Goal: Task Accomplishment & Management: Manage account settings

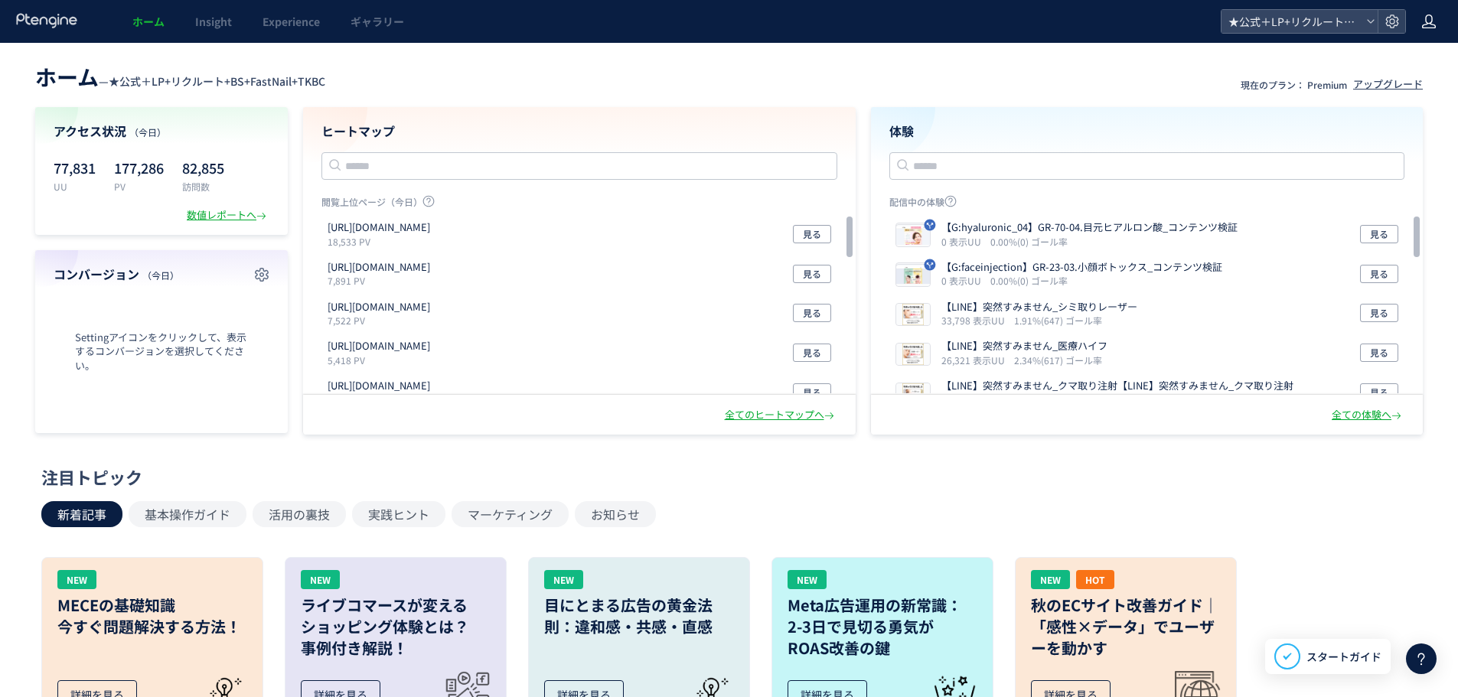
click at [1428, 20] on icon at bounding box center [1428, 21] width 15 height 15
click at [1382, 64] on span "アカウント設定" at bounding box center [1389, 60] width 75 height 15
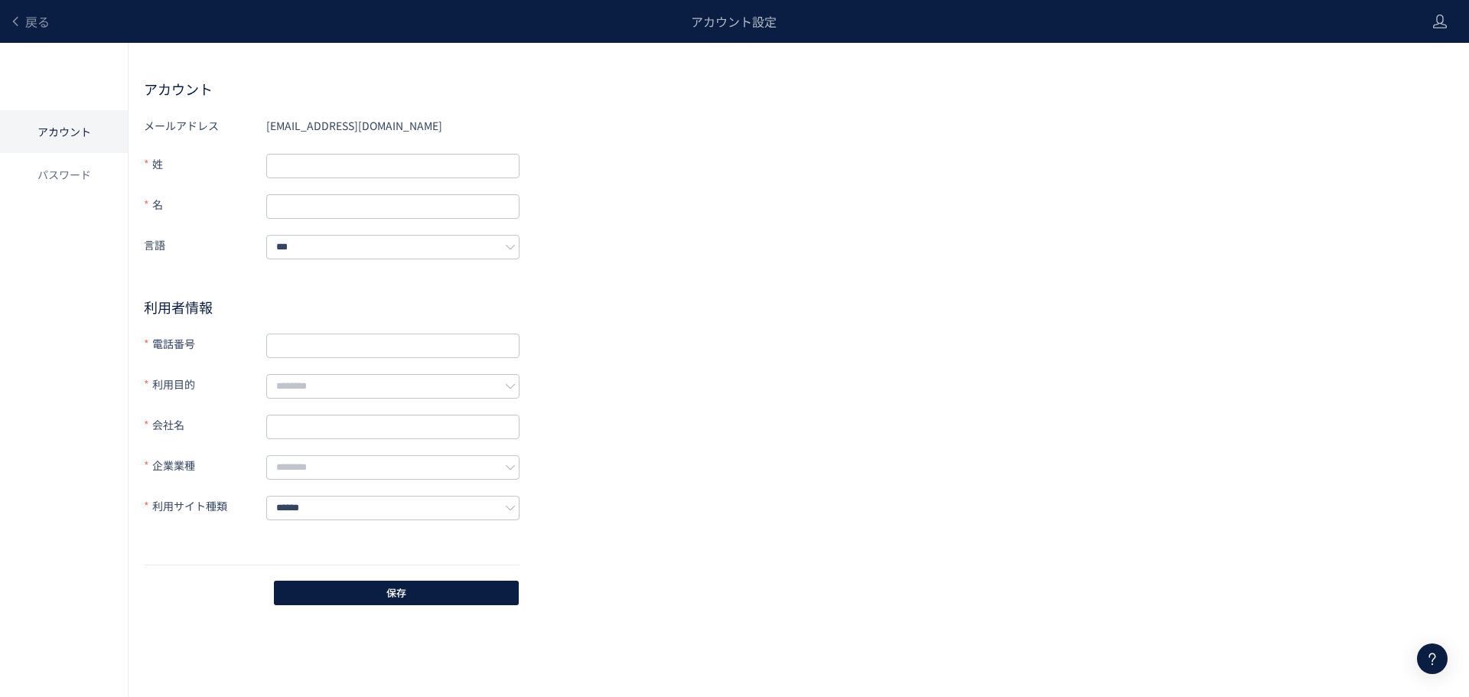
click at [8, 17] on div "戻る アカウント設定" at bounding box center [708, 21] width 1417 height 43
click at [21, 15] on link "戻る" at bounding box center [29, 22] width 41 height 18
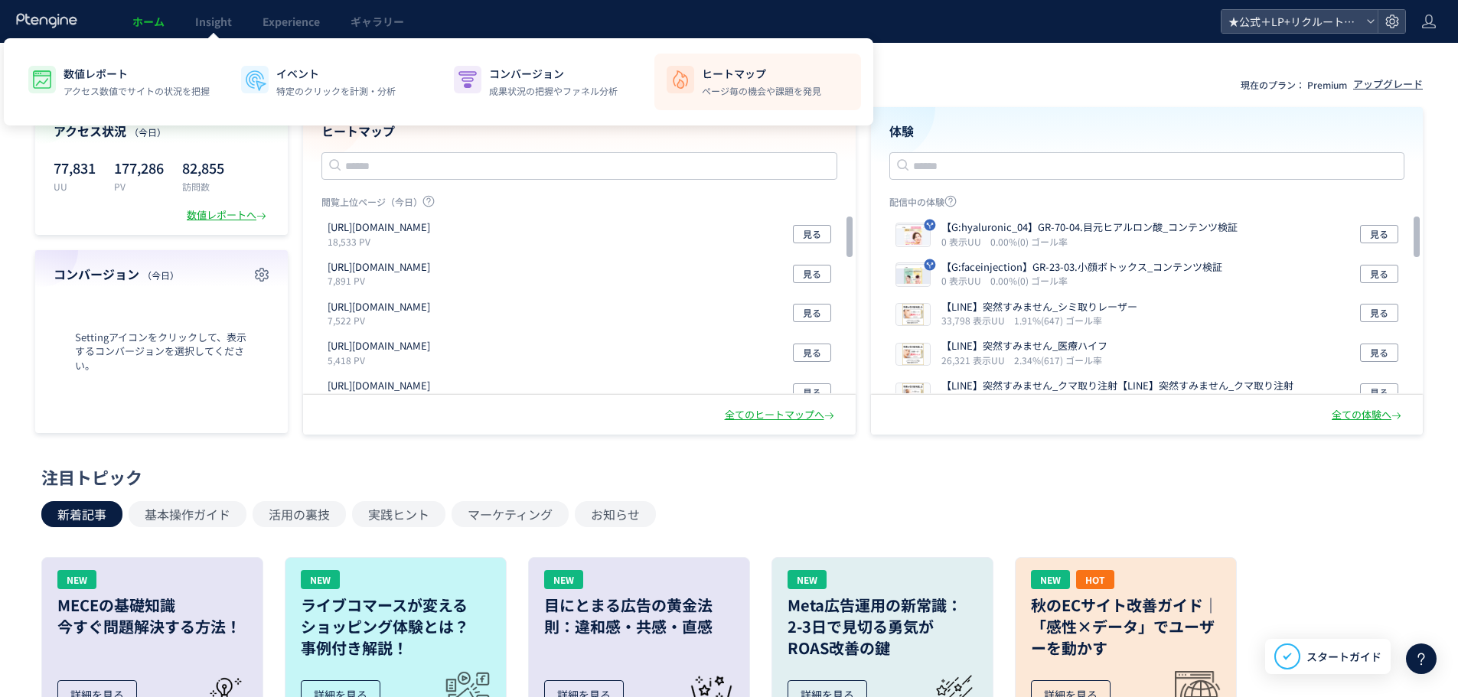
click at [696, 83] on li "ヒートマップ ページ毎の機会や課題を発見" at bounding box center [757, 82] width 207 height 57
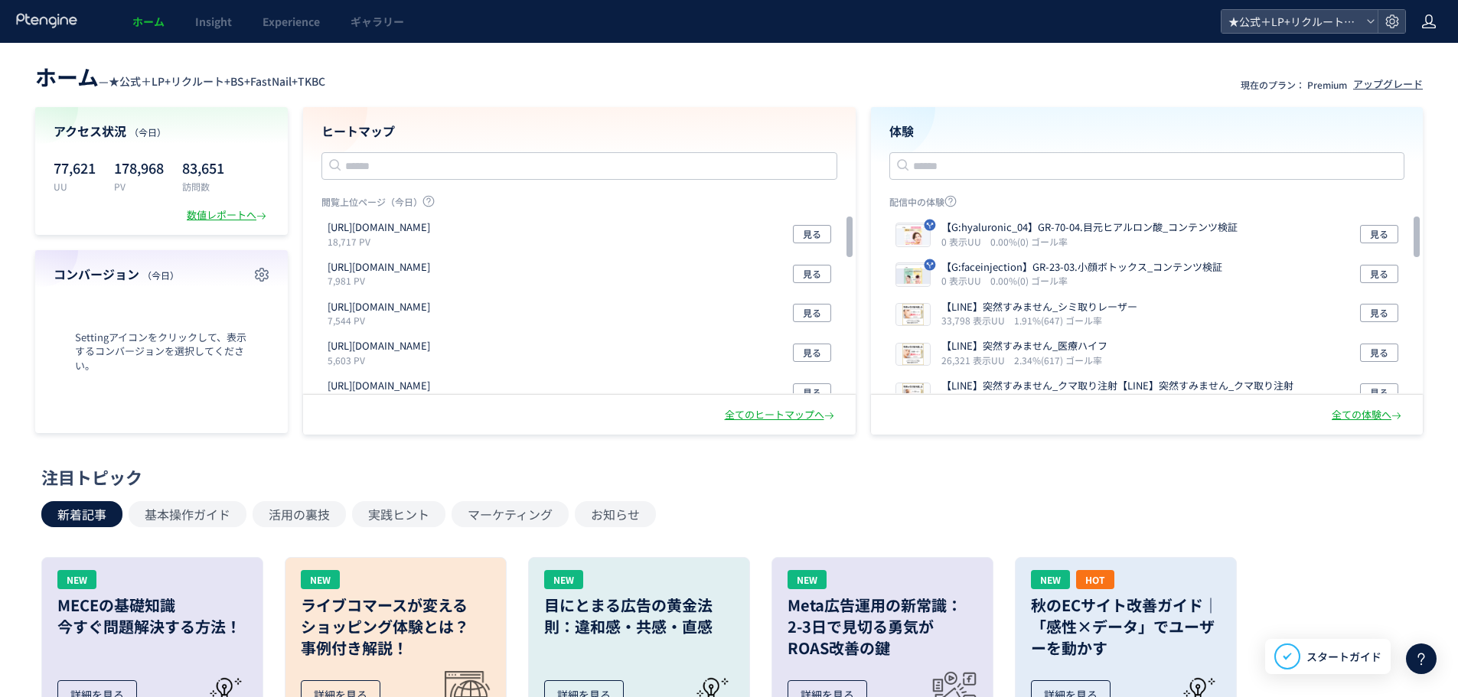
click at [1433, 24] on use at bounding box center [1429, 22] width 14 height 14
click at [1373, 59] on span "アカウント設定" at bounding box center [1389, 60] width 75 height 15
